Goal: Task Accomplishment & Management: Manage account settings

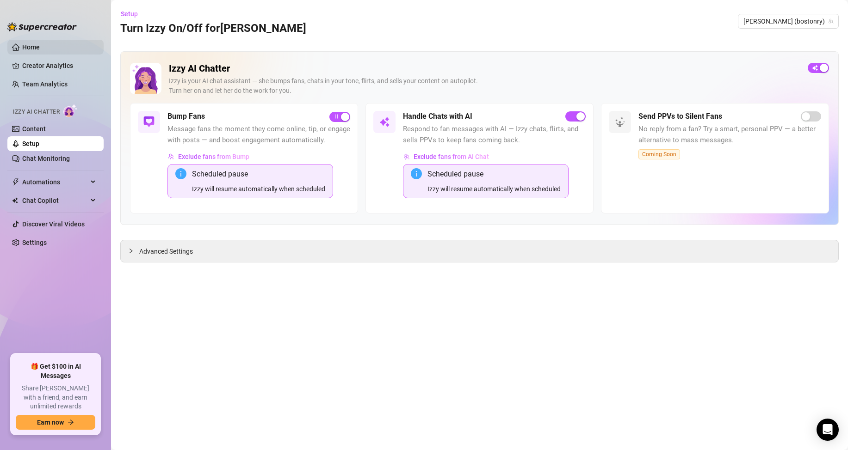
click at [38, 48] on link "Home" at bounding box center [31, 46] width 18 height 7
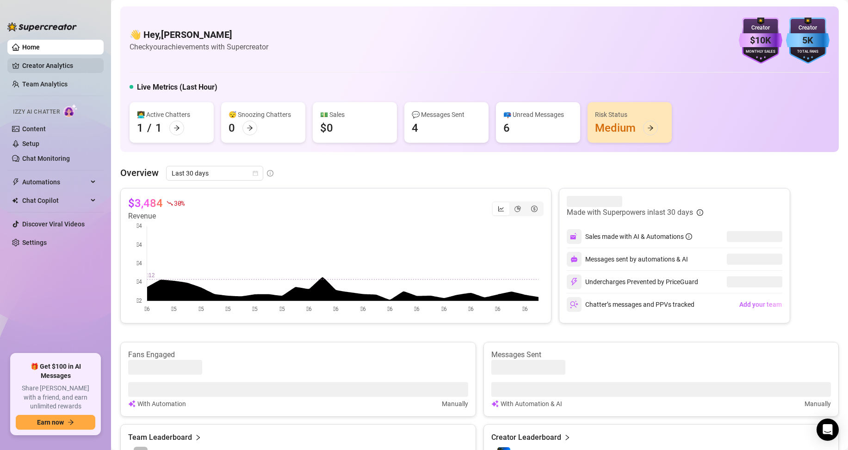
click at [54, 67] on link "Creator Analytics" at bounding box center [59, 65] width 74 height 15
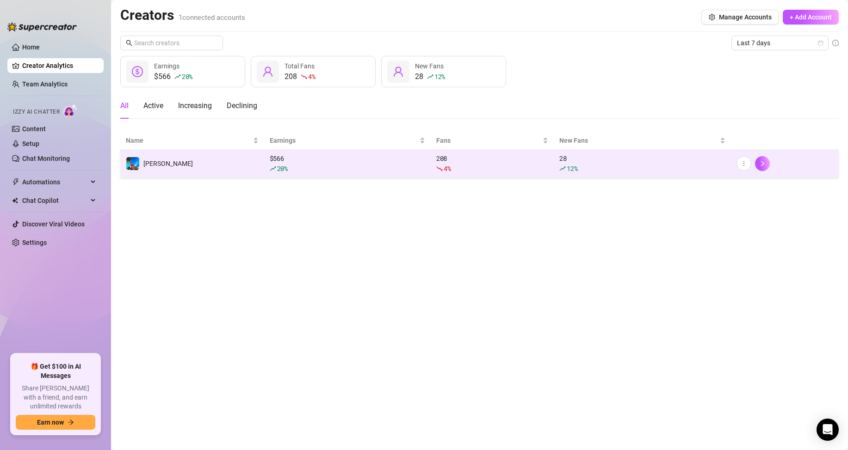
click at [397, 171] on div "20 %" at bounding box center [347, 169] width 155 height 10
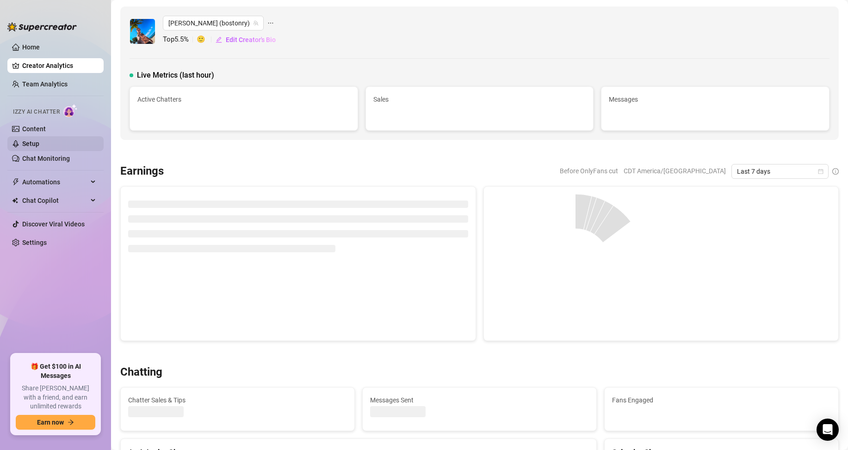
click at [39, 140] on link "Setup" at bounding box center [30, 143] width 17 height 7
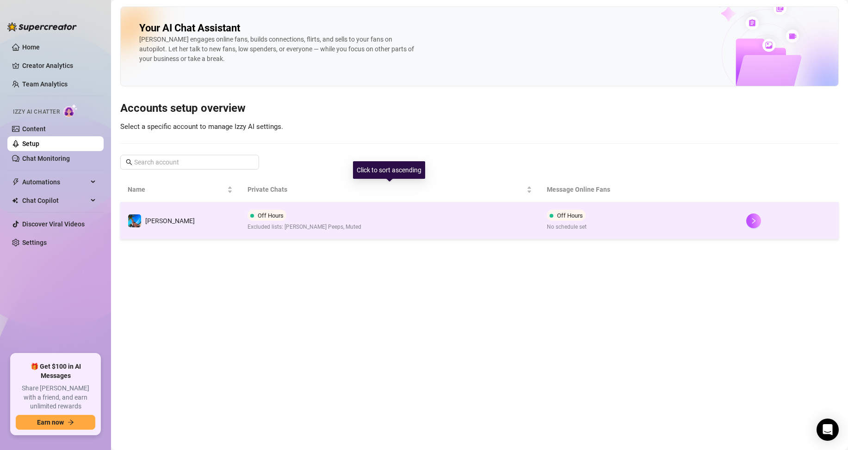
click at [402, 219] on td "Off Hours Excluded lists: [PERSON_NAME] Peeps, Muted" at bounding box center [389, 221] width 299 height 37
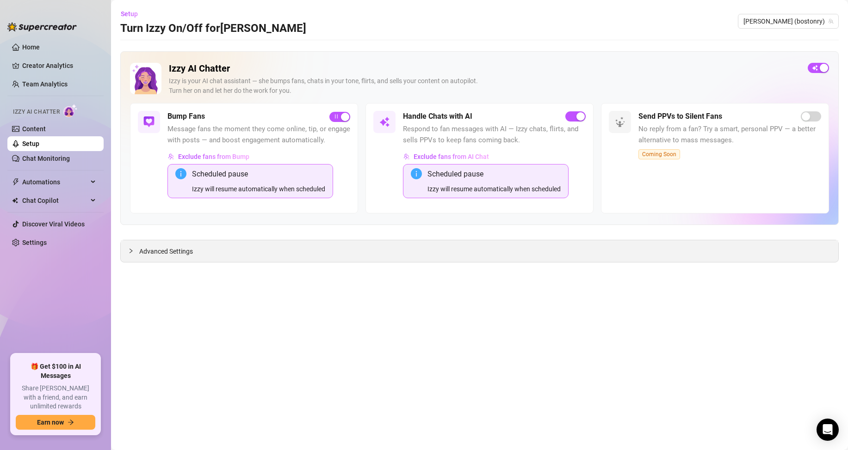
click at [140, 252] on span "Advanced Settings" at bounding box center [166, 251] width 54 height 10
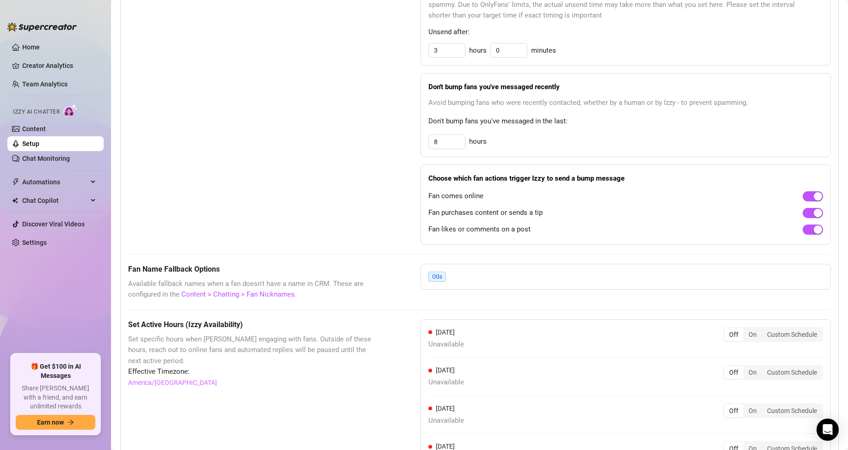
scroll to position [694, 0]
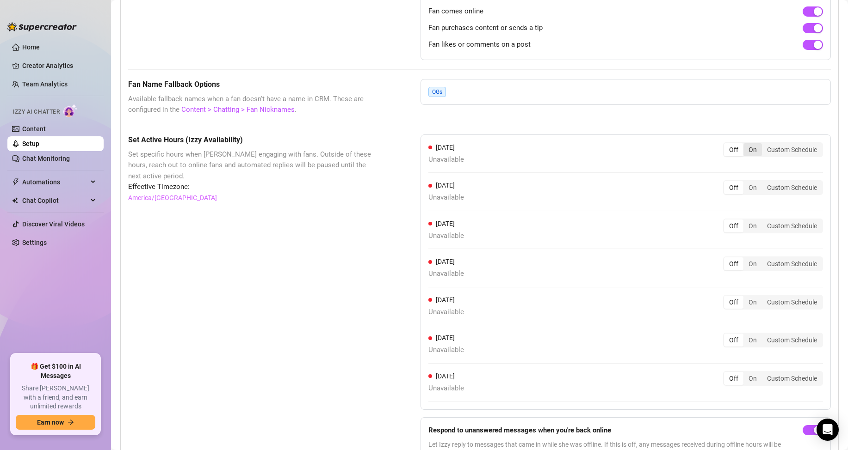
click at [749, 156] on div "On" at bounding box center [752, 149] width 18 height 13
click at [745, 145] on input "On" at bounding box center [745, 145] width 0 height 0
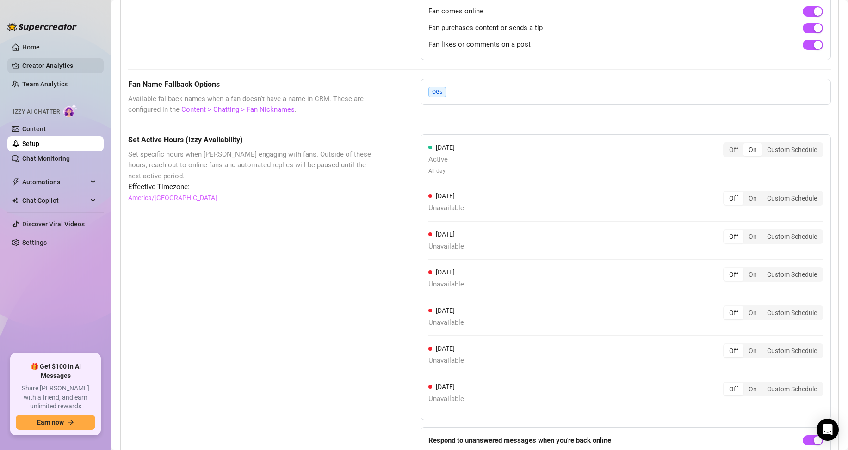
click at [55, 66] on link "Creator Analytics" at bounding box center [59, 65] width 74 height 15
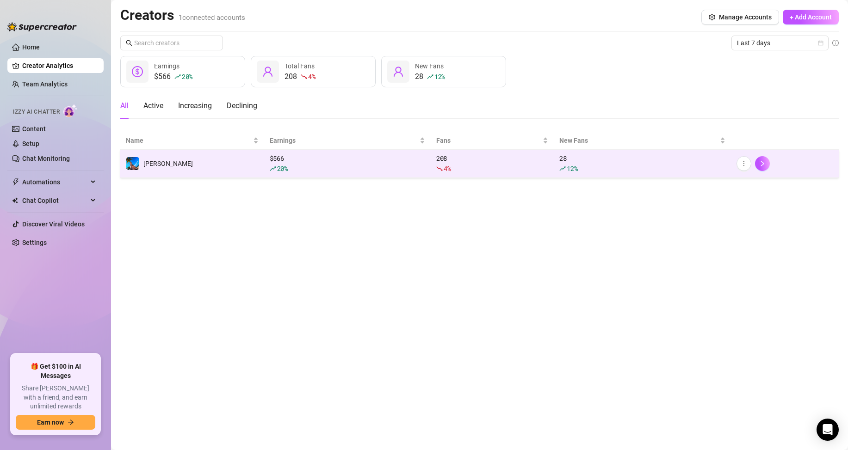
click at [345, 160] on div "$ 566 20 %" at bounding box center [347, 164] width 155 height 20
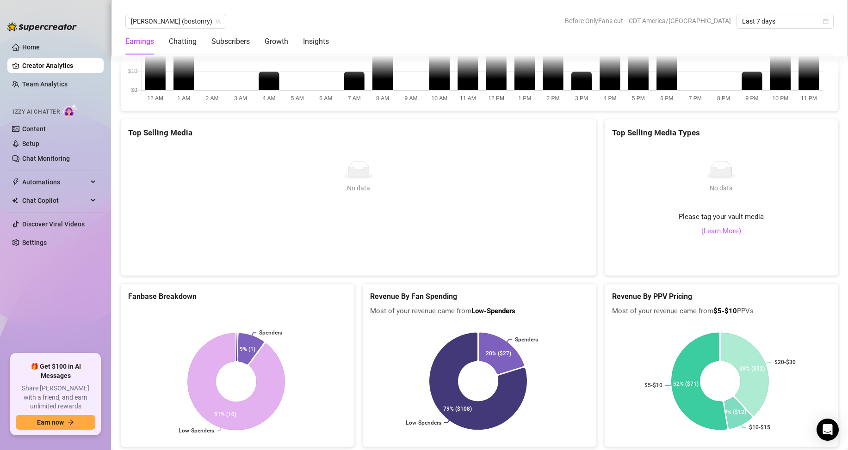
scroll to position [1665, 0]
